Goal: Transaction & Acquisition: Purchase product/service

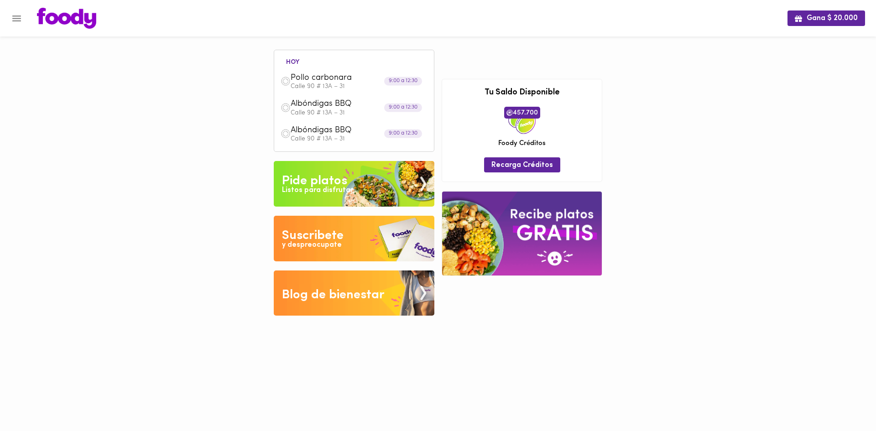
click at [324, 190] on div "Listos para disfrutar" at bounding box center [317, 190] width 71 height 10
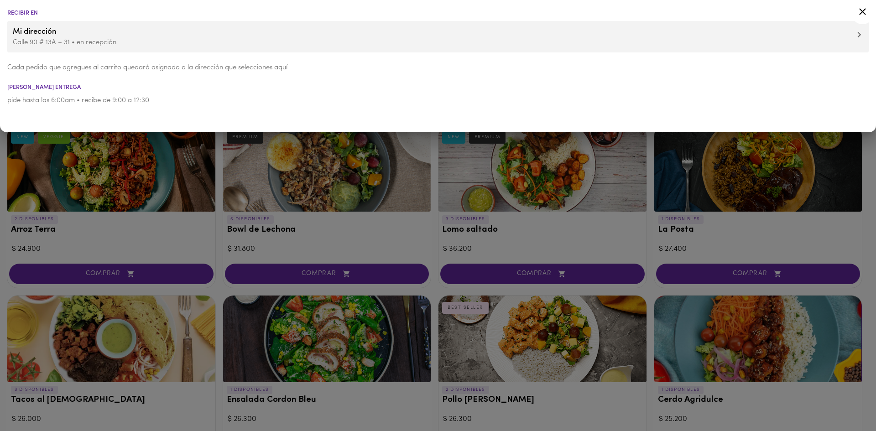
click at [862, 12] on icon at bounding box center [862, 11] width 7 height 7
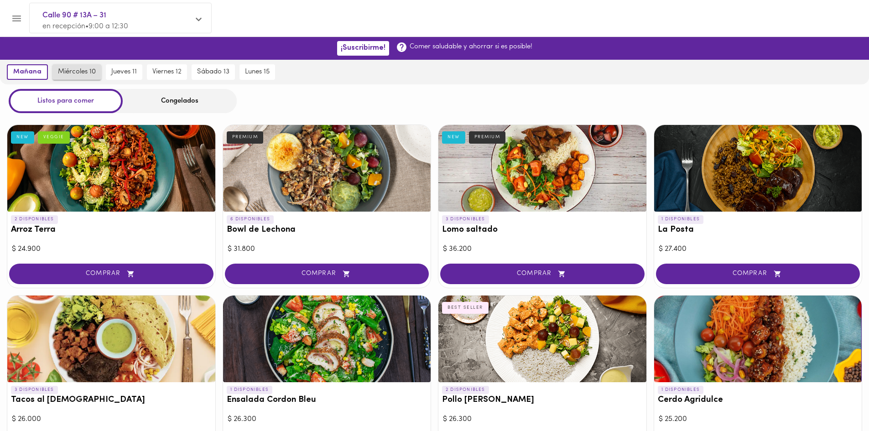
click at [81, 73] on span "miércoles 10" at bounding box center [77, 72] width 38 height 8
click at [23, 72] on span "mañana" at bounding box center [27, 72] width 28 height 8
click at [72, 69] on span "miércoles 10" at bounding box center [77, 72] width 38 height 8
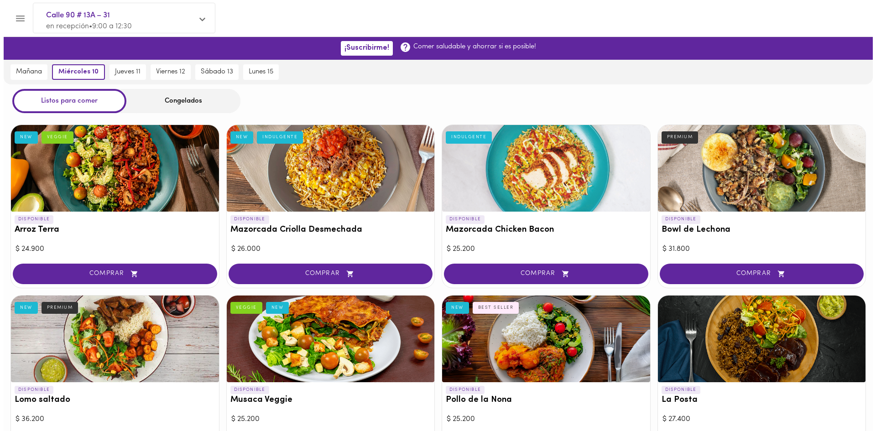
scroll to position [525, 0]
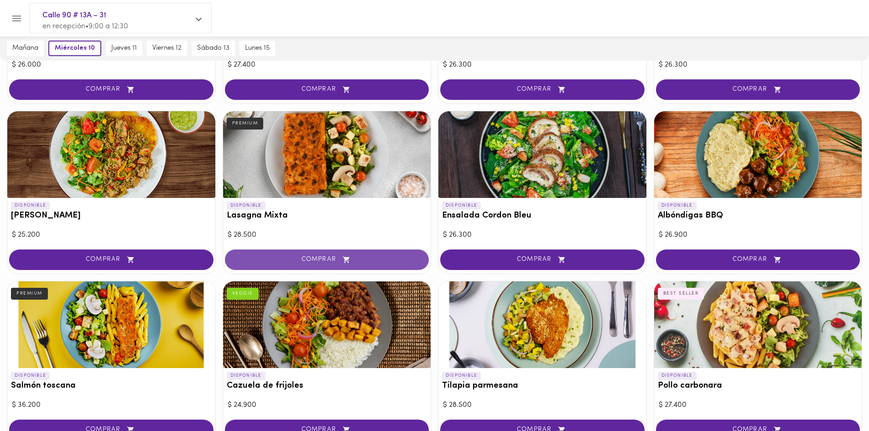
click at [316, 254] on button "COMPRAR" at bounding box center [327, 260] width 204 height 21
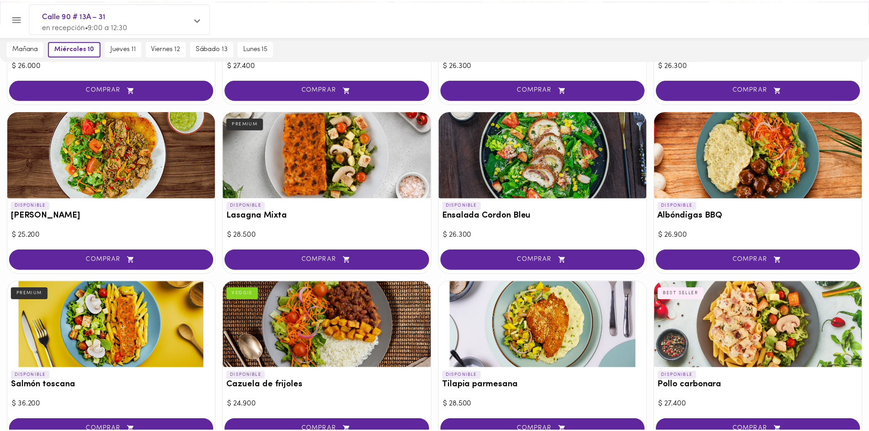
scroll to position [525, 0]
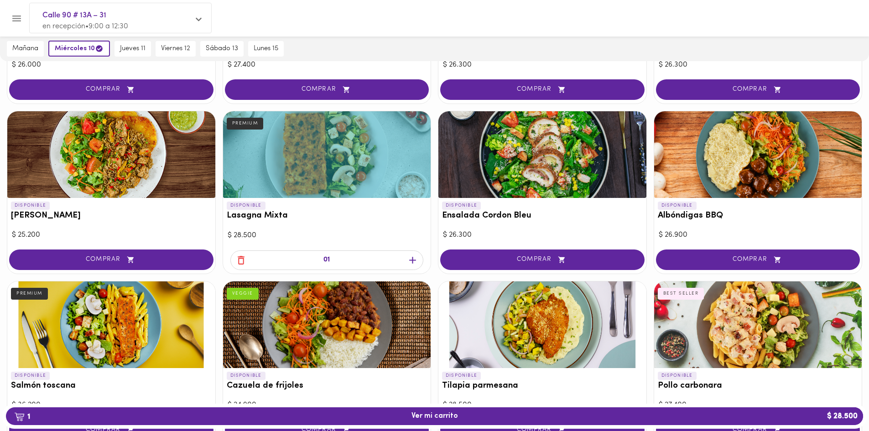
click at [411, 258] on icon "button" at bounding box center [412, 260] width 11 height 11
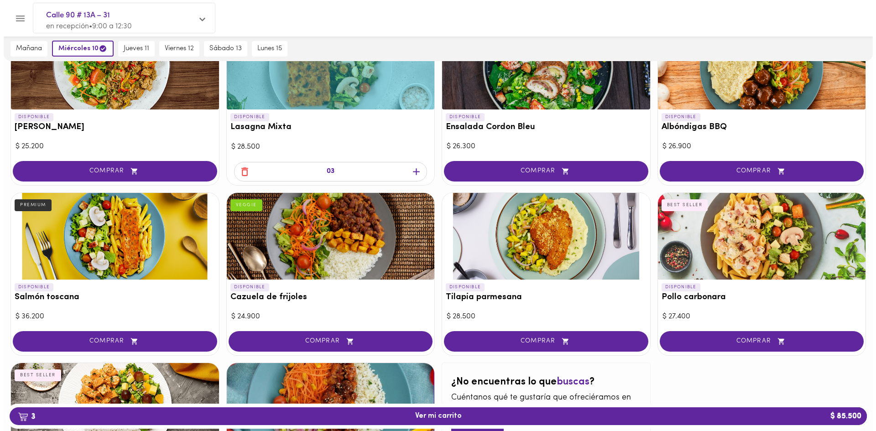
scroll to position [662, 0]
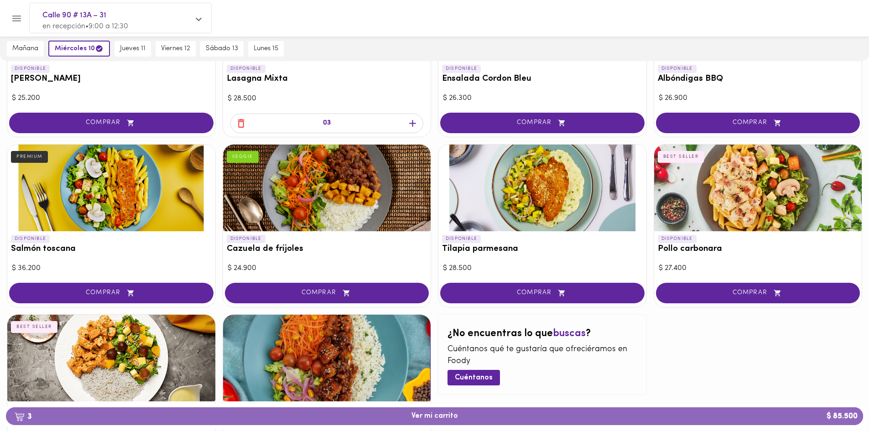
drag, startPoint x: 420, startPoint y: 412, endPoint x: 437, endPoint y: 402, distance: 20.4
click at [420, 412] on span "3 Ver mi carrito $ 85.500" at bounding box center [434, 416] width 47 height 9
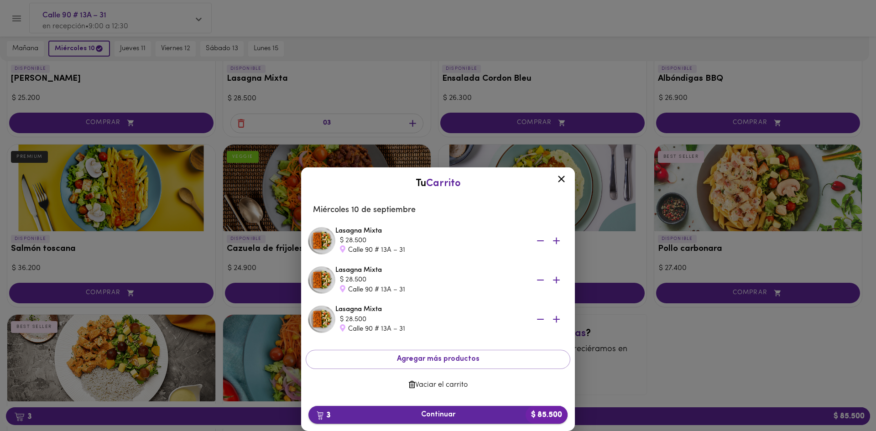
click at [434, 411] on span "3 Continuar $ 85.500" at bounding box center [438, 415] width 244 height 9
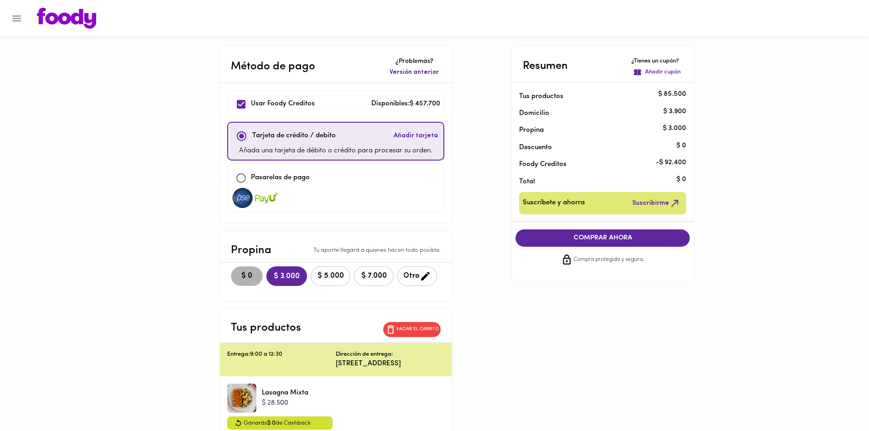
click at [239, 274] on span "$ 0" at bounding box center [247, 276] width 20 height 9
click at [593, 238] on span "COMPRAR AHORA" at bounding box center [603, 238] width 156 height 8
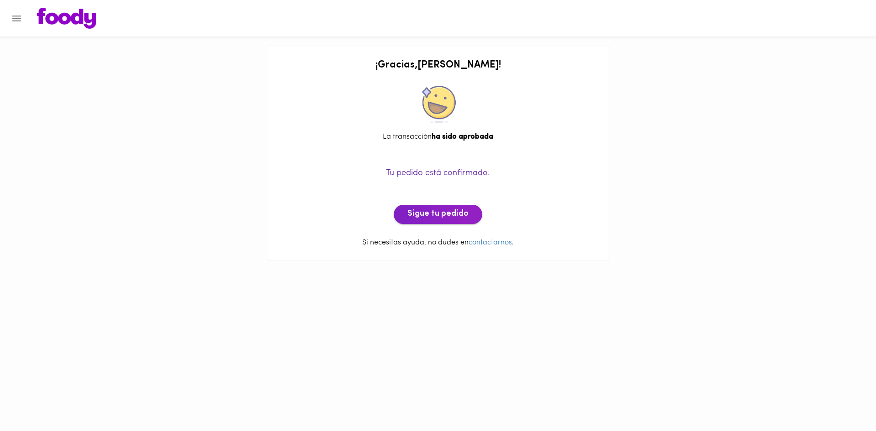
click at [426, 212] on span "Sigue tu pedido" at bounding box center [437, 214] width 61 height 10
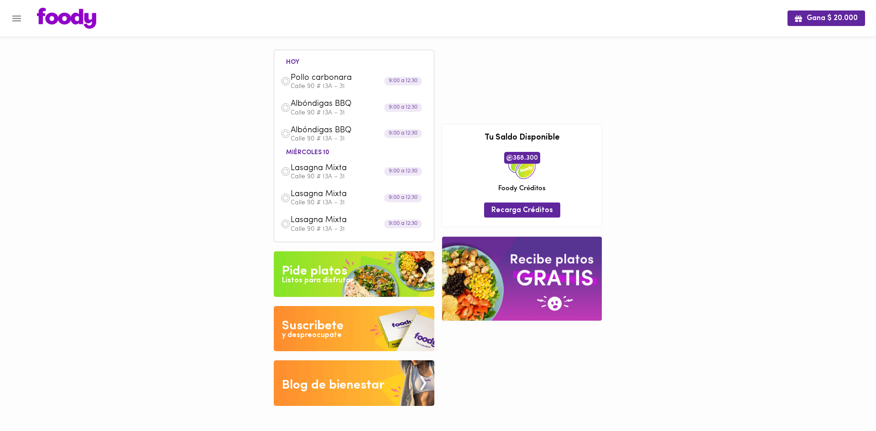
click at [335, 272] on div "Pide platos" at bounding box center [314, 271] width 65 height 18
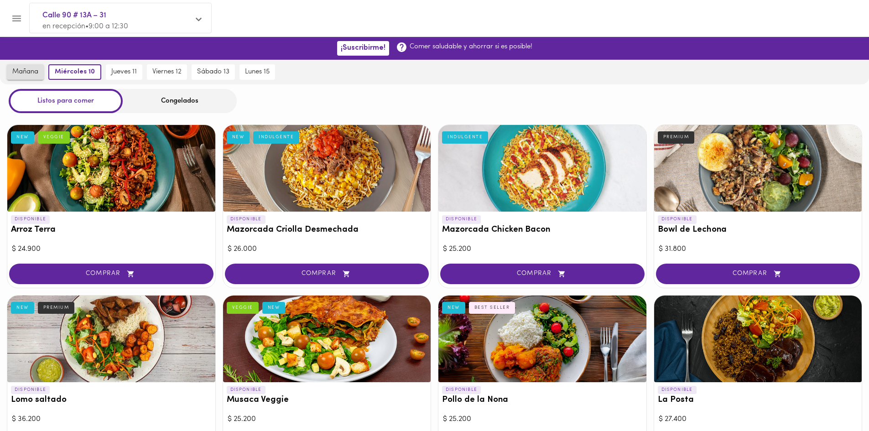
click at [25, 72] on span "mañana" at bounding box center [25, 72] width 26 height 8
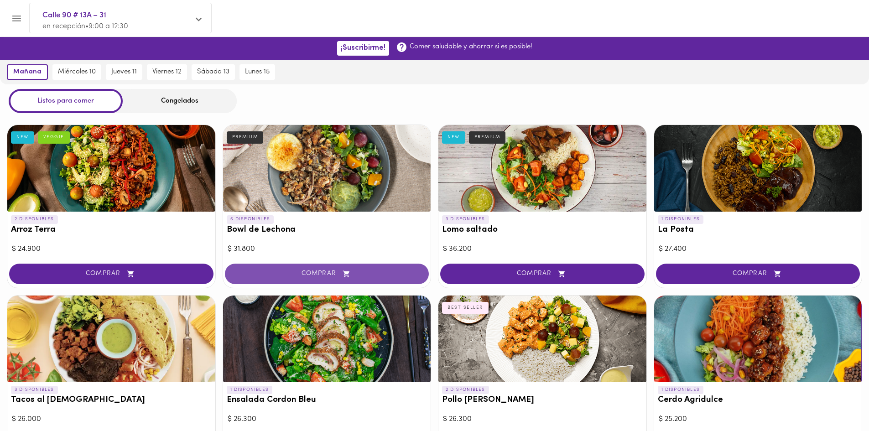
click at [380, 277] on span "COMPRAR" at bounding box center [327, 274] width 182 height 8
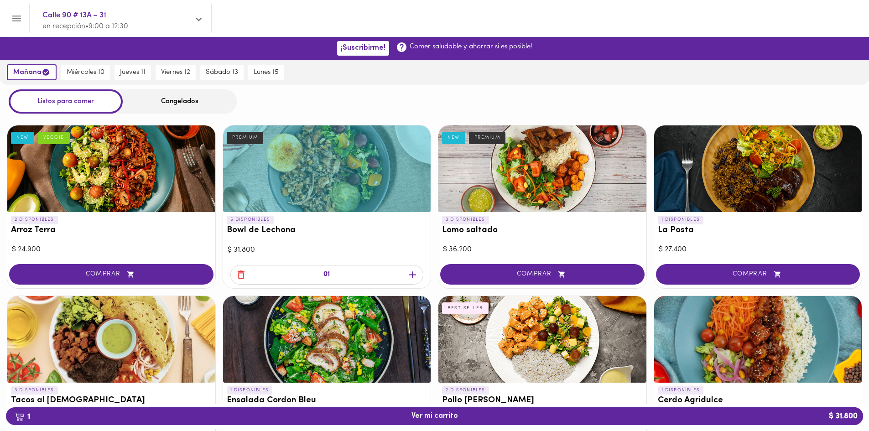
click at [411, 276] on icon "button" at bounding box center [412, 274] width 11 height 11
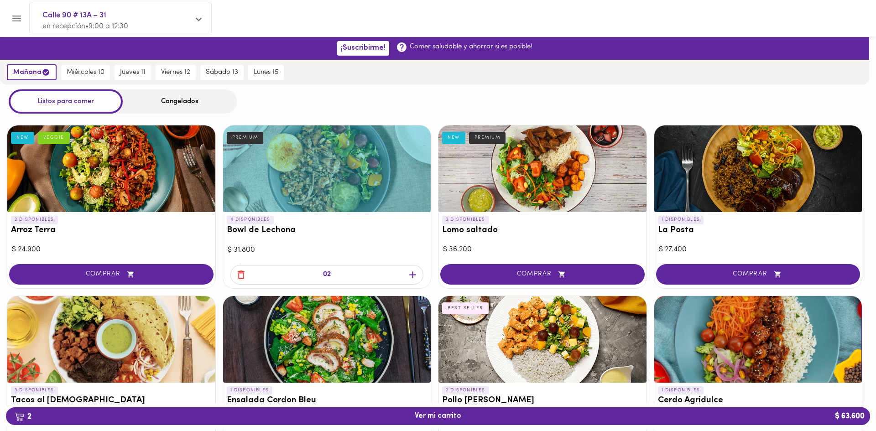
click at [411, 276] on div at bounding box center [438, 215] width 876 height 431
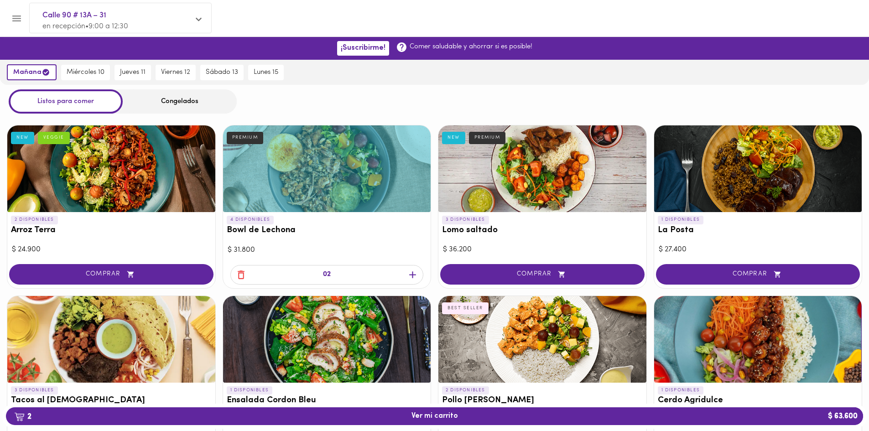
click at [414, 275] on icon "button" at bounding box center [412, 274] width 7 height 7
click at [455, 420] on span "3 Ver mi carrito $ 95.400" at bounding box center [434, 416] width 47 height 9
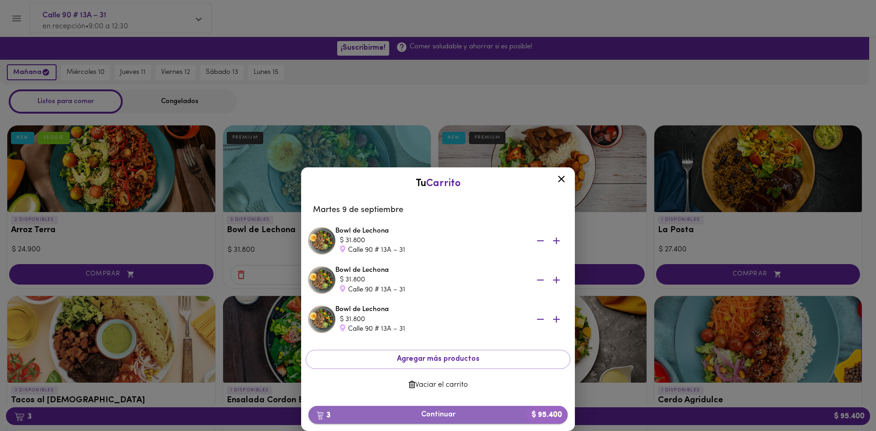
click at [416, 411] on span "3 Continuar $ 95.400" at bounding box center [438, 415] width 244 height 9
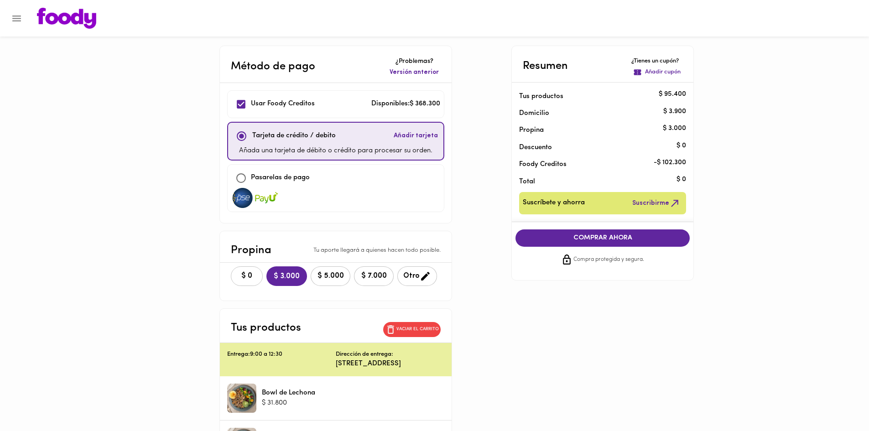
click at [256, 280] on span "$ 0" at bounding box center [247, 276] width 20 height 9
click at [545, 247] on div "COMPRAR AHORA Compra protegida y segura." at bounding box center [602, 247] width 189 height 51
click at [563, 237] on span "COMPRAR AHORA" at bounding box center [603, 238] width 156 height 8
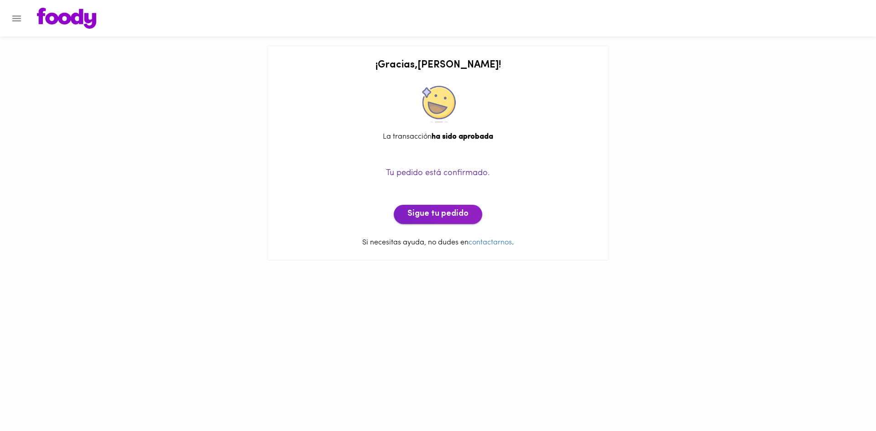
click at [448, 213] on span "Sigue tu pedido" at bounding box center [437, 214] width 61 height 10
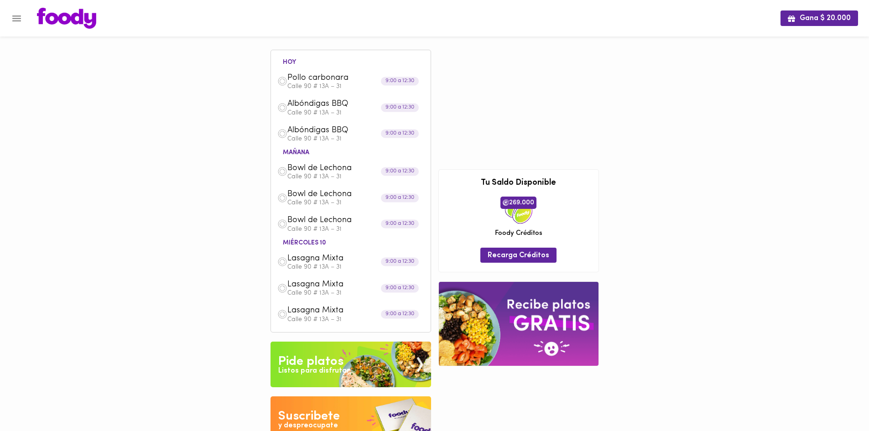
click at [323, 361] on div "Pide platos" at bounding box center [310, 362] width 65 height 18
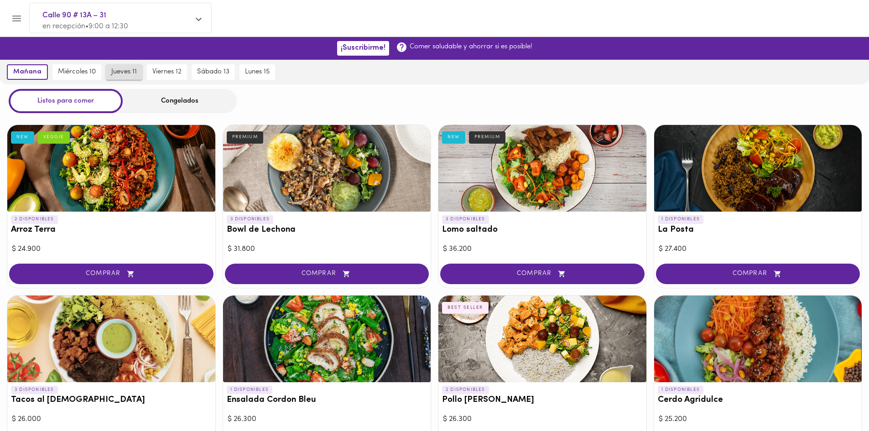
click at [122, 71] on span "jueves 11" at bounding box center [124, 72] width 26 height 8
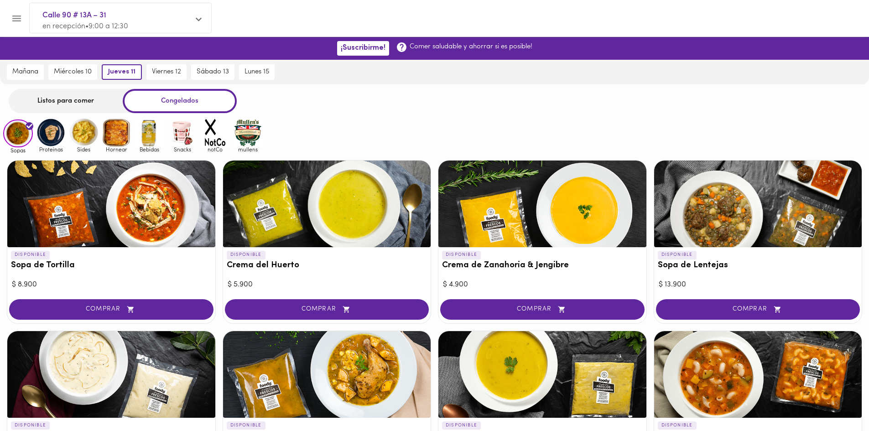
click at [95, 99] on div "Listos para comer" at bounding box center [66, 101] width 114 height 24
